Goal: Check status: Check status

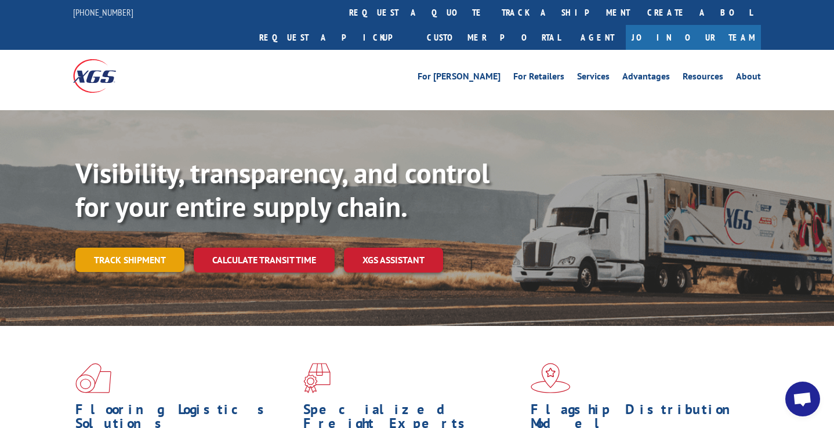
click at [158, 248] on link "Track shipment" at bounding box center [129, 260] width 109 height 24
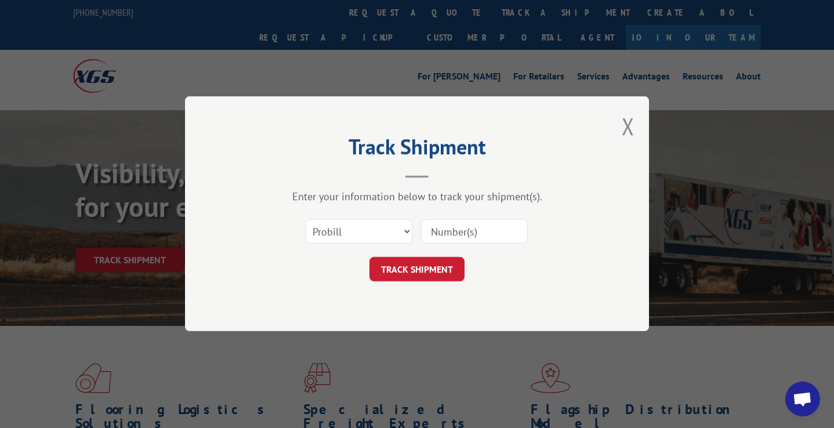
click at [472, 238] on input at bounding box center [474, 232] width 107 height 24
paste input "31576738"
type input "31576738"
click at [442, 263] on button "TRACK SHIPMENT" at bounding box center [417, 270] width 95 height 24
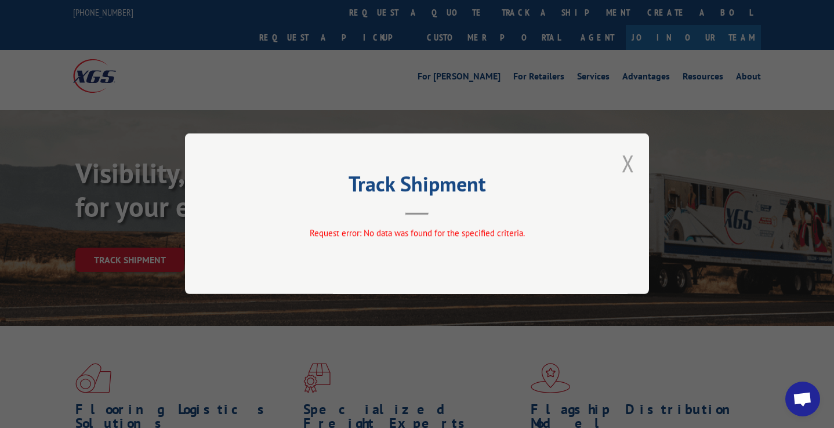
click at [626, 170] on button "Close modal" at bounding box center [628, 163] width 13 height 31
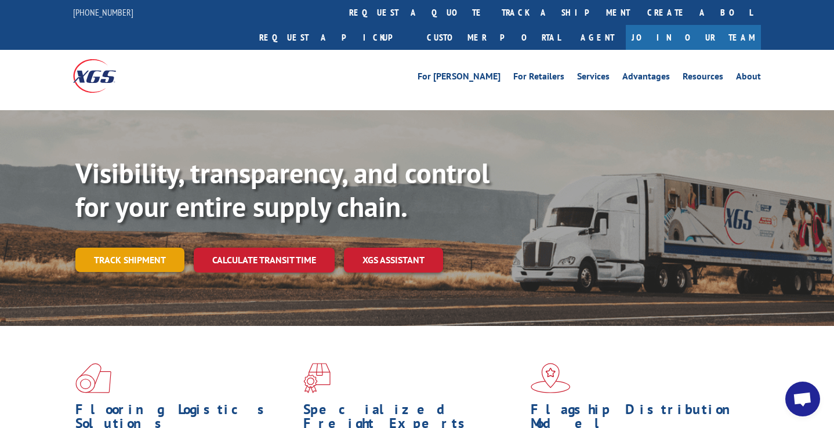
click at [169, 248] on link "Track shipment" at bounding box center [129, 260] width 109 height 24
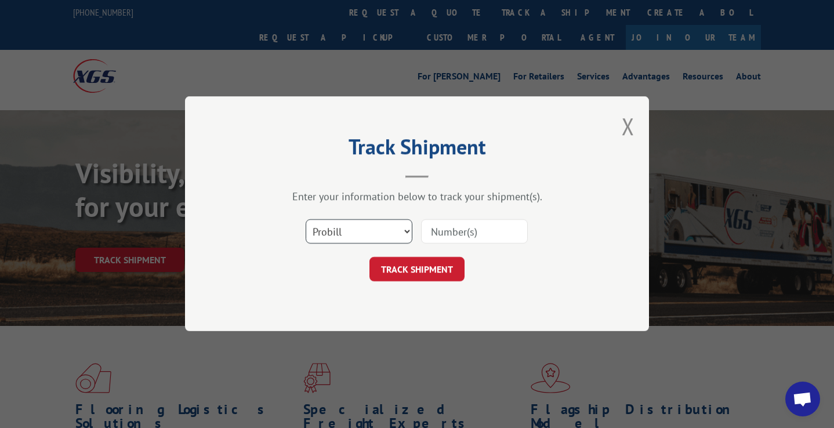
select select "bol"
click at [445, 240] on input at bounding box center [474, 232] width 107 height 24
paste input "31576738"
type input "31576738"
click at [439, 262] on button "TRACK SHIPMENT" at bounding box center [417, 270] width 95 height 24
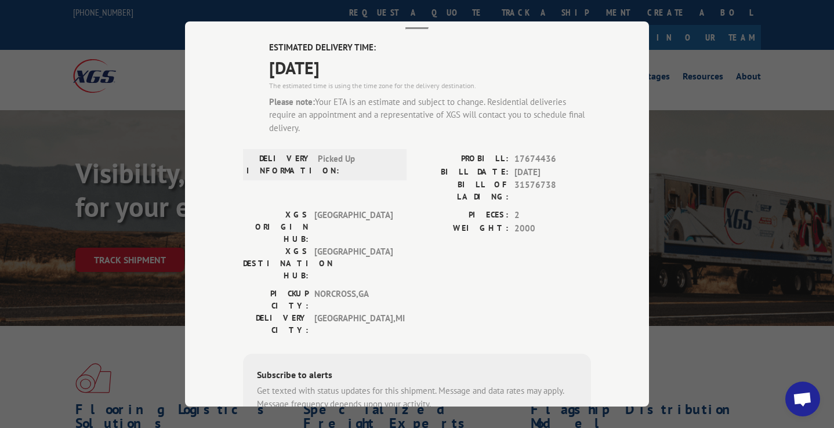
scroll to position [76, 0]
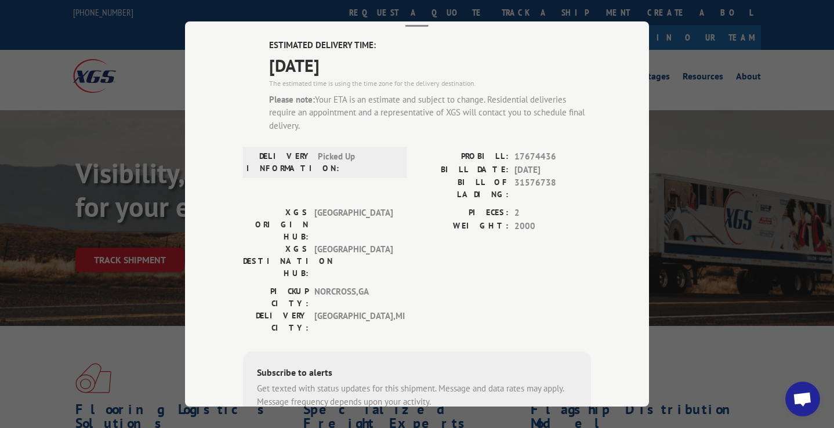
click at [158, 81] on div "Track Shipment ESTIMATED DELIVERY TIME: [DATE] The estimated time is using the …" at bounding box center [417, 214] width 834 height 428
click at [157, 69] on div "Track Shipment ESTIMATED DELIVERY TIME: [DATE] The estimated time is using the …" at bounding box center [417, 214] width 834 height 428
click at [663, 84] on div "Track Shipment ESTIMATED DELIVERY TIME: [DATE] The estimated time is using the …" at bounding box center [417, 214] width 834 height 428
click at [563, 42] on label "ESTIMATED DELIVERY TIME:" at bounding box center [430, 45] width 322 height 13
drag, startPoint x: 559, startPoint y: 41, endPoint x: 551, endPoint y: 37, distance: 8.6
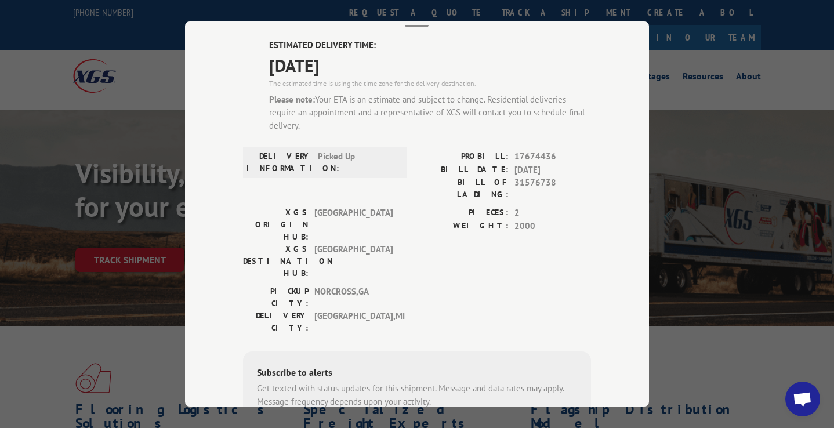
click at [556, 39] on label "ESTIMATED DELIVERY TIME:" at bounding box center [430, 45] width 322 height 13
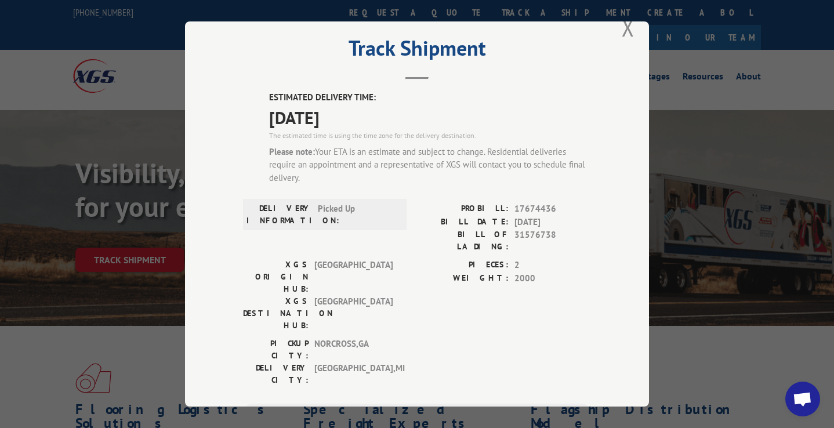
scroll to position [1, 0]
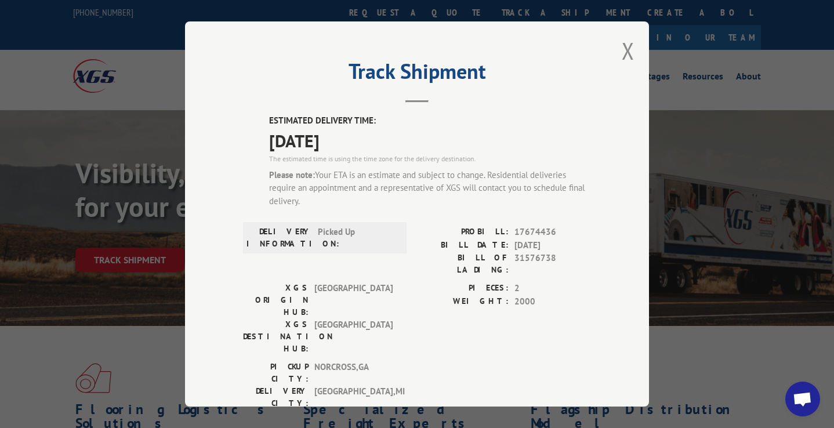
click at [636, 27] on div "Track Shipment ESTIMATED DELIVERY TIME: [DATE] The estimated time is using the …" at bounding box center [417, 213] width 464 height 385
click at [622, 47] on button "Close modal" at bounding box center [628, 50] width 13 height 31
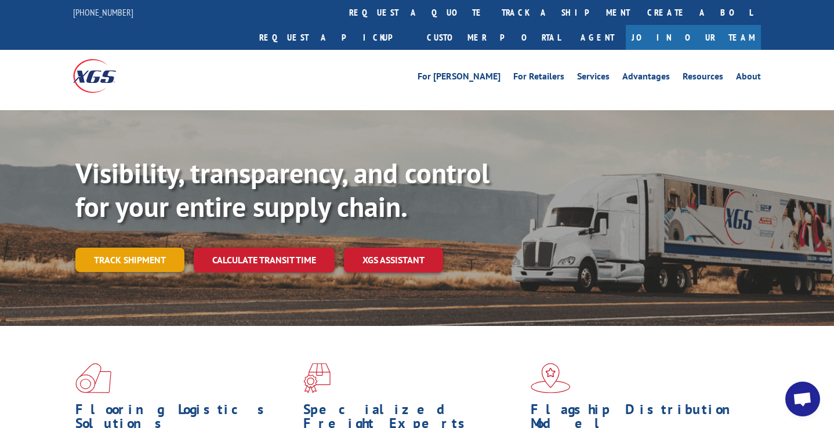
click at [144, 248] on link "Track shipment" at bounding box center [129, 260] width 109 height 24
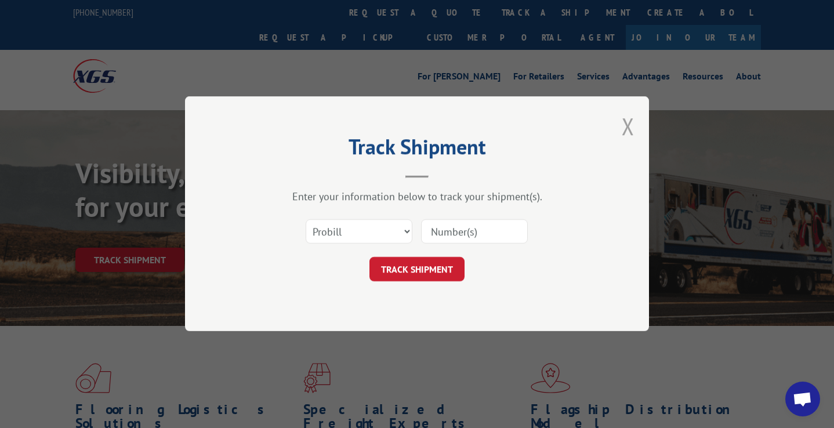
click at [628, 130] on button "Close modal" at bounding box center [628, 126] width 13 height 31
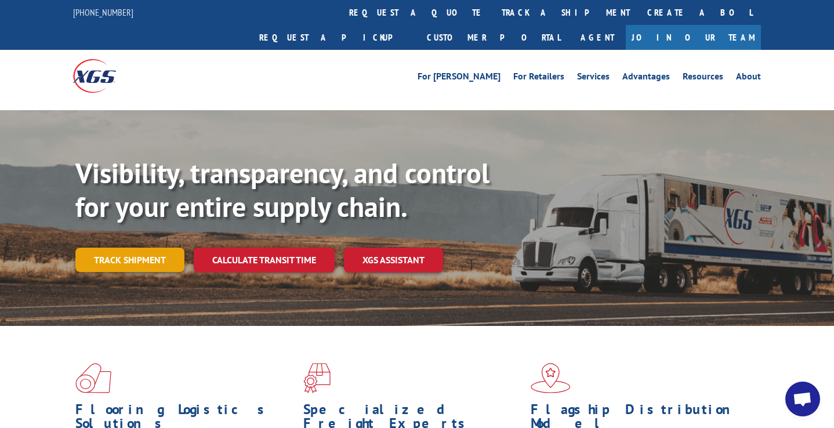
click at [168, 248] on link "Track shipment" at bounding box center [129, 260] width 109 height 24
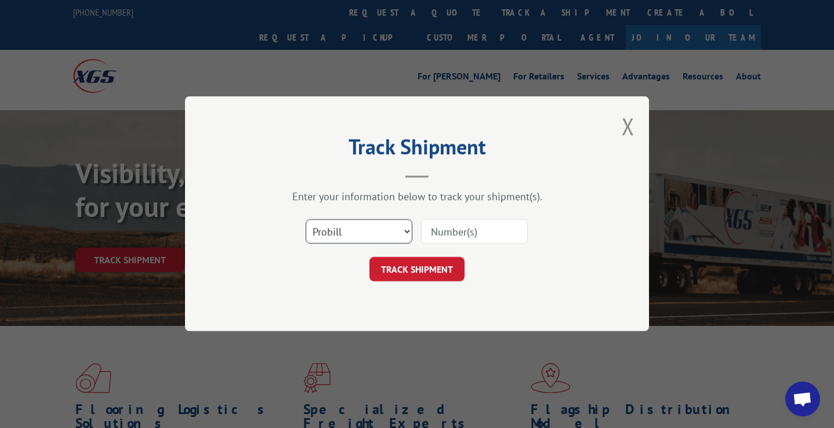
select select "bol"
click at [447, 233] on input at bounding box center [474, 232] width 107 height 24
paste input "31576738"
type input "31576738"
click at [436, 270] on button "TRACK SHIPMENT" at bounding box center [417, 270] width 95 height 24
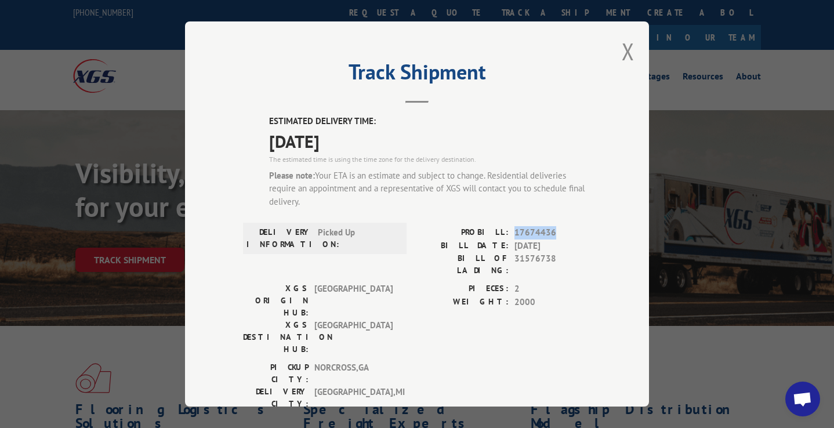
drag, startPoint x: 518, startPoint y: 233, endPoint x: 558, endPoint y: 233, distance: 39.5
click at [558, 233] on span "17674436" at bounding box center [553, 232] width 77 height 13
copy span "17674436"
click at [151, 110] on div "Track Shipment ESTIMATED DELIVERY TIME: [DATE] The estimated time is using the …" at bounding box center [417, 214] width 834 height 428
click at [624, 48] on button "Close modal" at bounding box center [628, 51] width 13 height 31
